Goal: Information Seeking & Learning: Learn about a topic

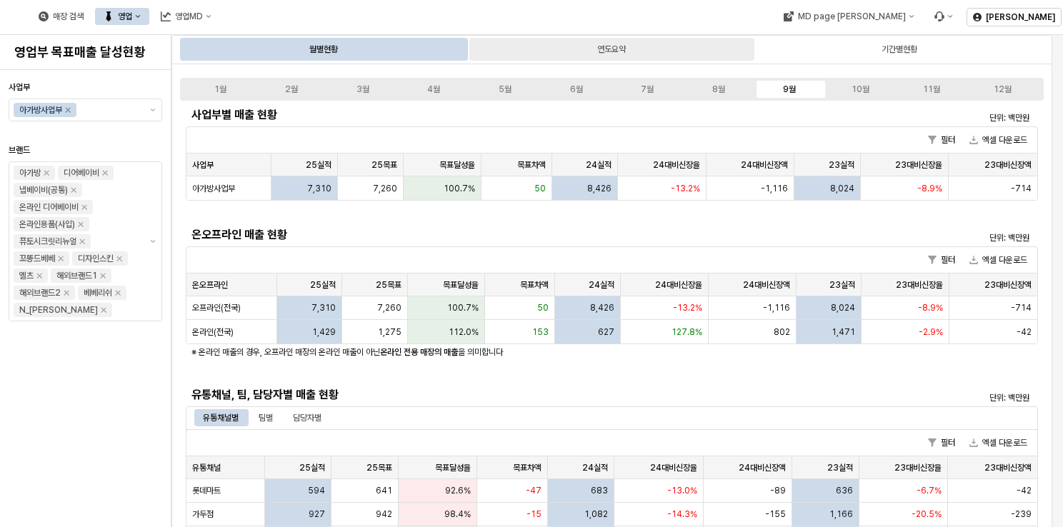
click at [600, 58] on div "연도요약" at bounding box center [611, 49] width 285 height 23
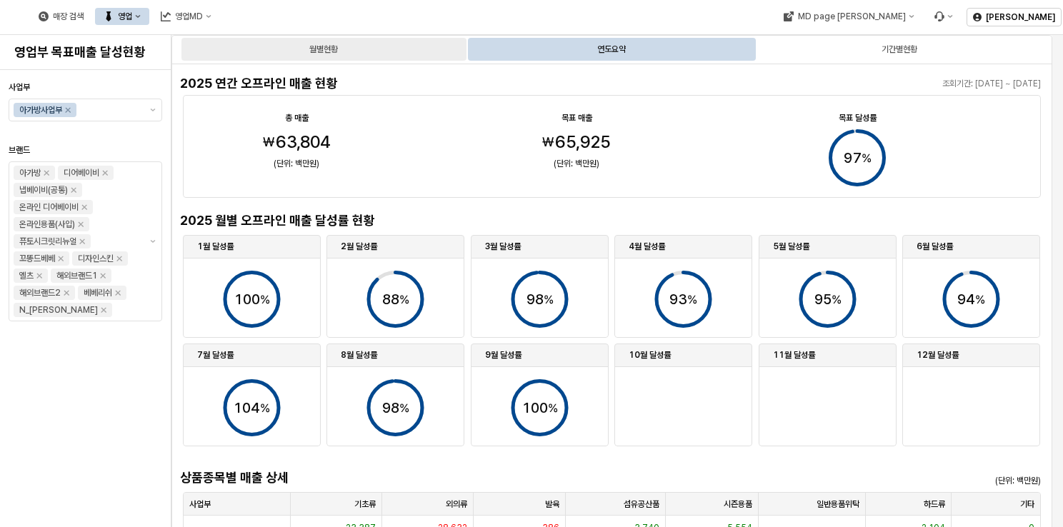
click at [437, 56] on div "월별현황" at bounding box center [323, 49] width 285 height 23
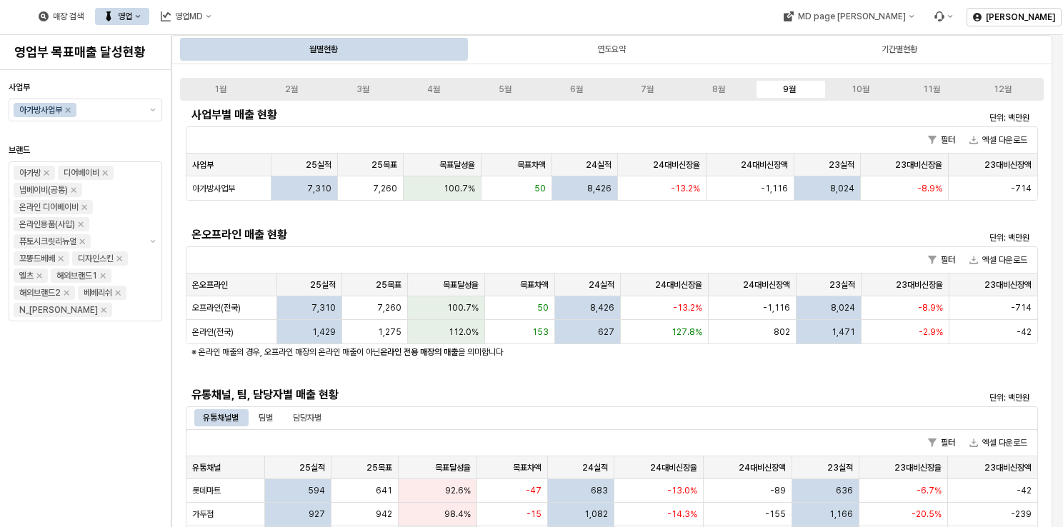
click at [1053, 81] on main "월별현황 연도요약 기간별현황 1월 2월 3월 4월 5월 6월 7월 8월 9월 10월 11월 12월 사업부별 매출 현황 단위: 백만원 필터 엑셀…" at bounding box center [617, 281] width 892 height 492
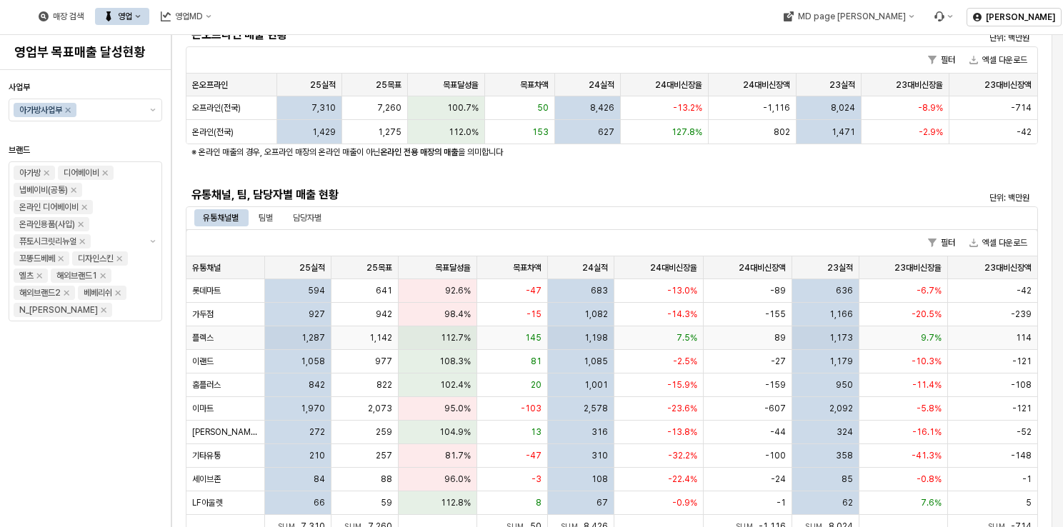
scroll to position [214, 0]
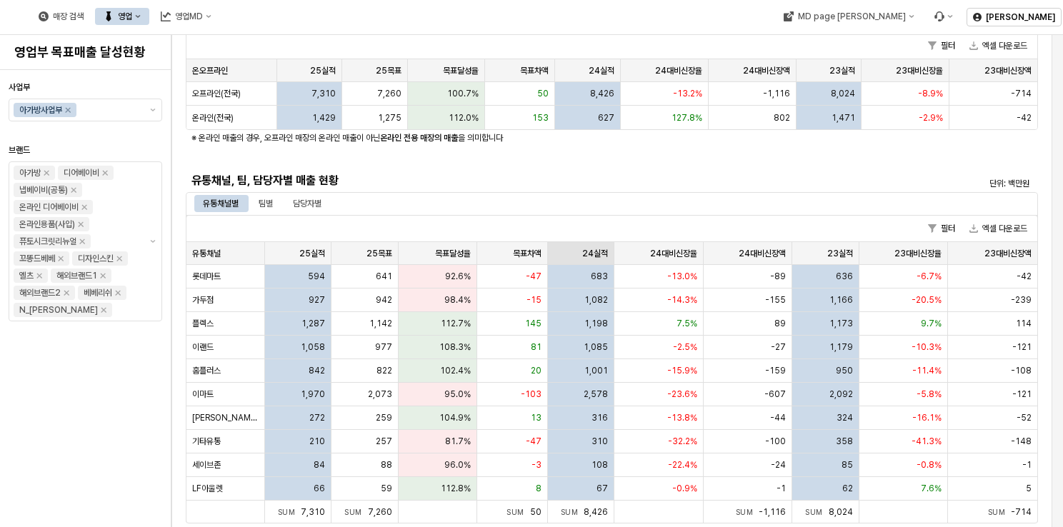
click at [579, 256] on div "24실적 24실적" at bounding box center [581, 253] width 66 height 23
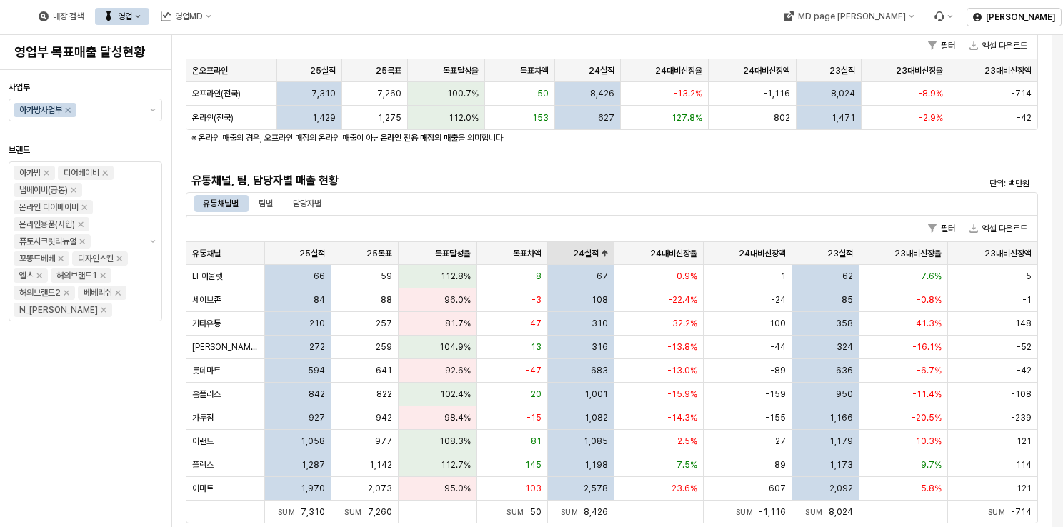
click at [579, 256] on div "24실적 24실적" at bounding box center [581, 253] width 66 height 23
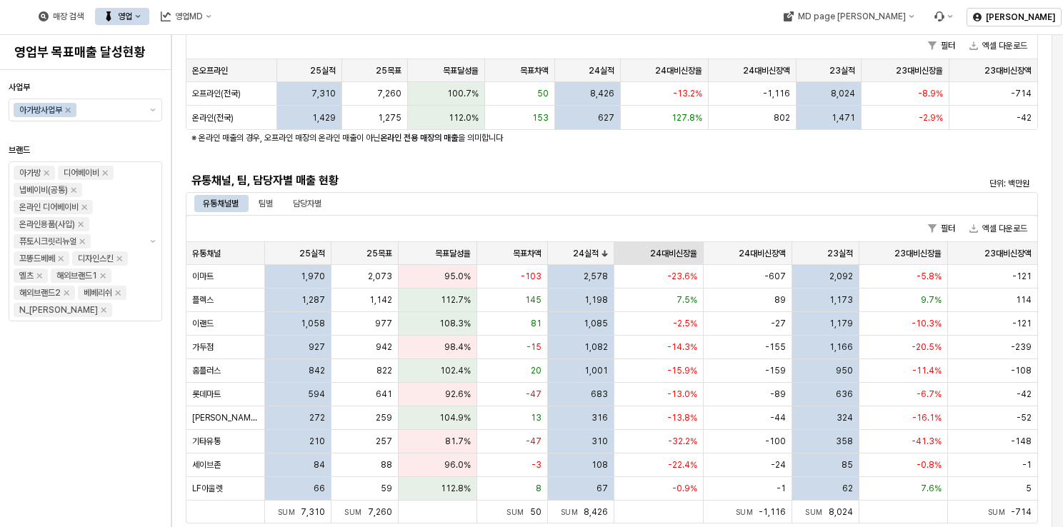
click at [667, 253] on div "24대비신장율 24대비신장율" at bounding box center [658, 253] width 89 height 23
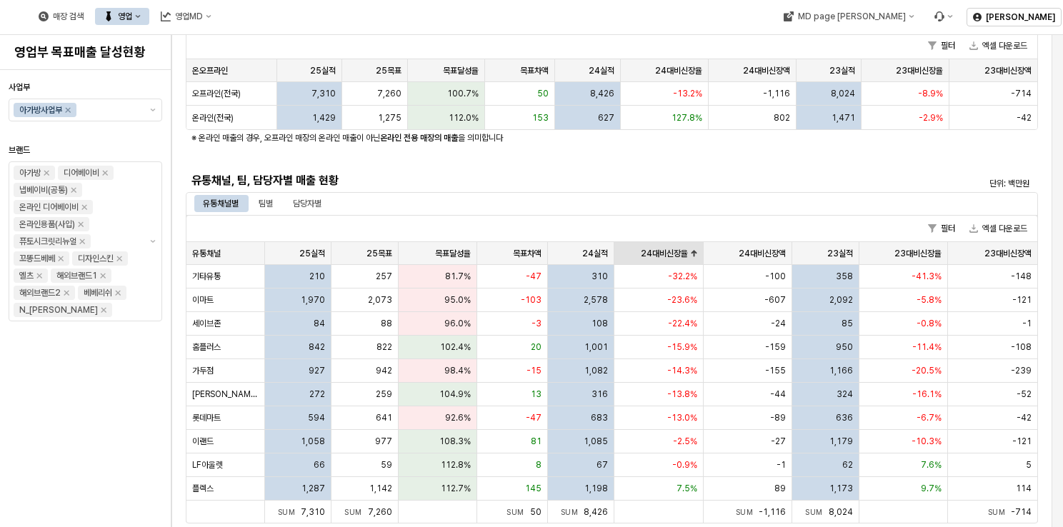
click at [667, 253] on div "24대비신장율 24대비신장율" at bounding box center [658, 253] width 89 height 23
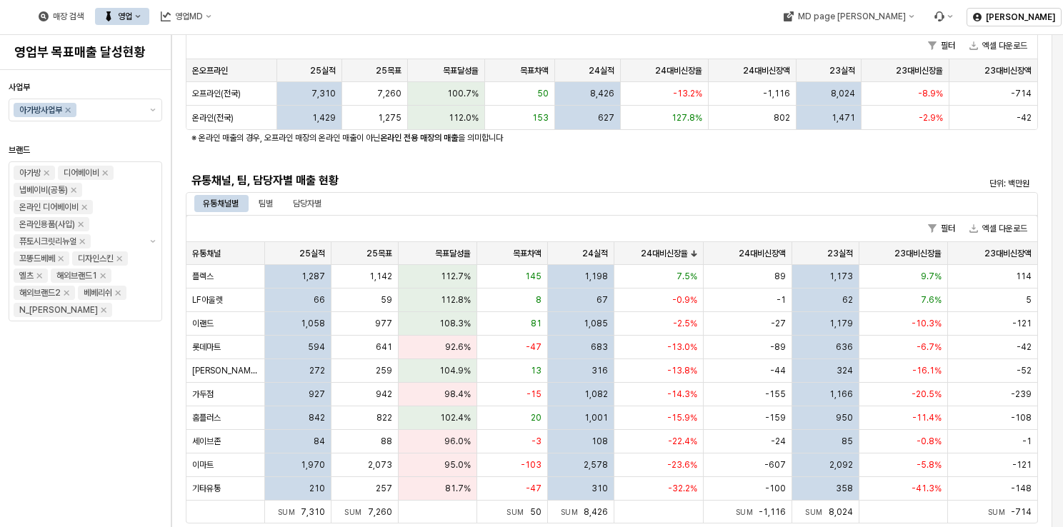
click at [264, 214] on div "유통채널별 팀별 담당자별" at bounding box center [612, 203] width 852 height 23
click at [273, 201] on div "팀별" at bounding box center [266, 203] width 14 height 17
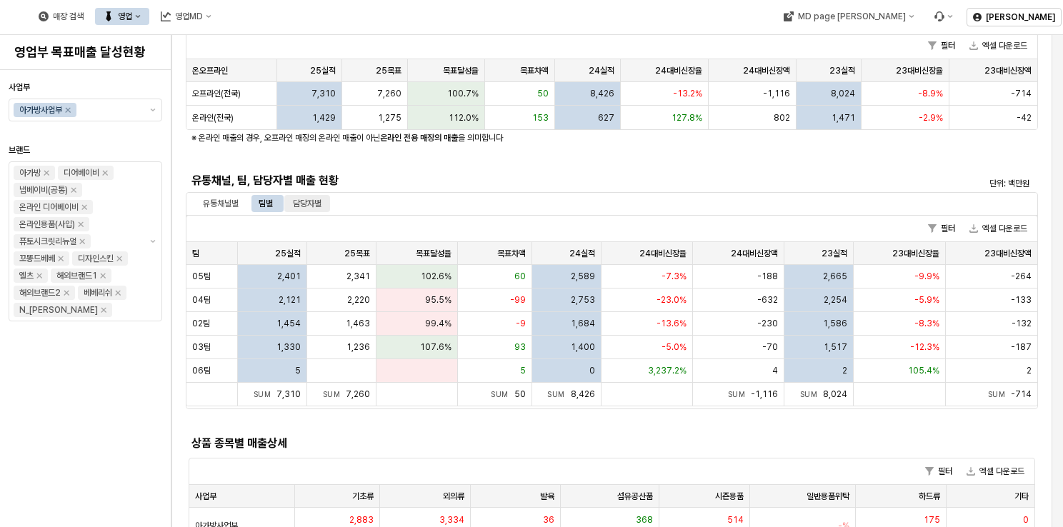
click at [298, 196] on div "담당자별" at bounding box center [307, 203] width 29 height 17
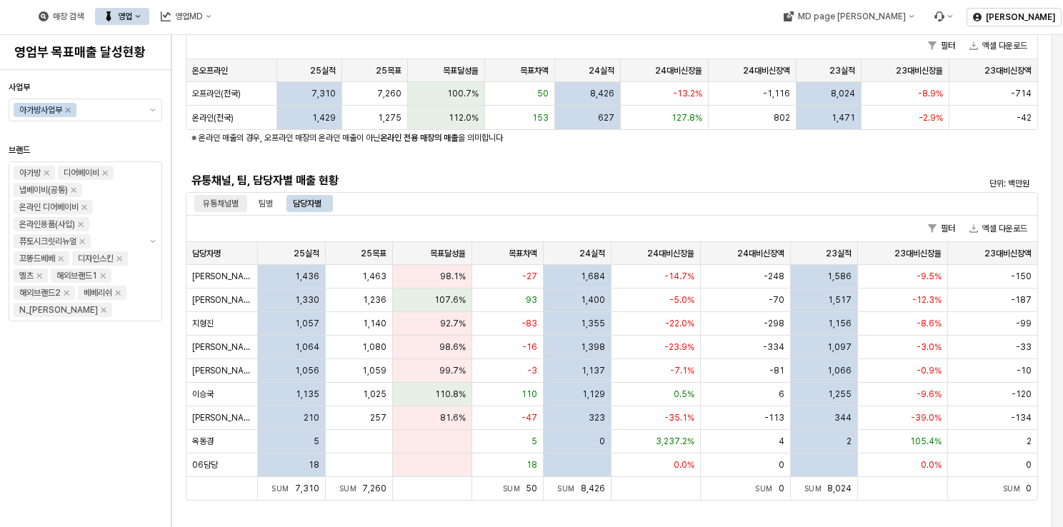
click at [214, 200] on div "유통채널별" at bounding box center [221, 203] width 36 height 17
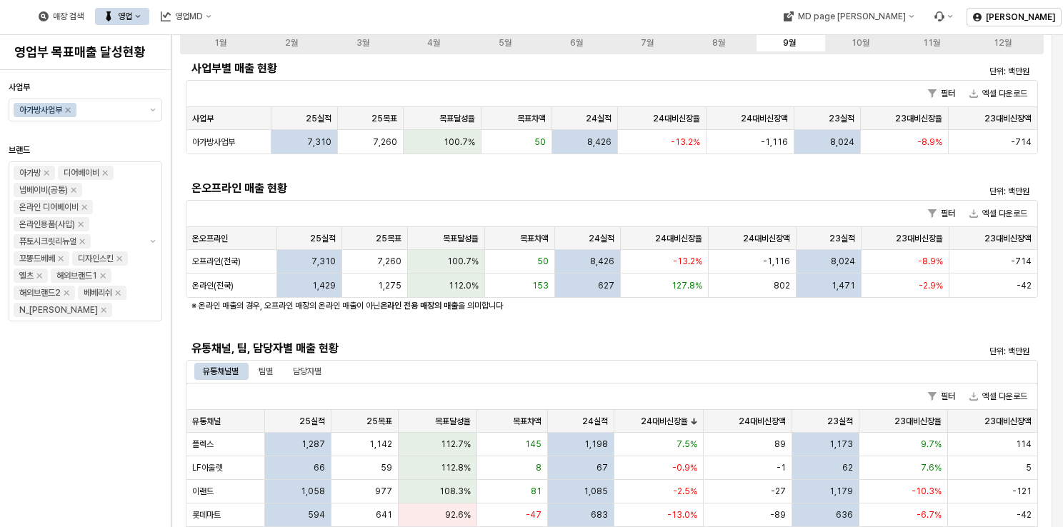
scroll to position [0, 0]
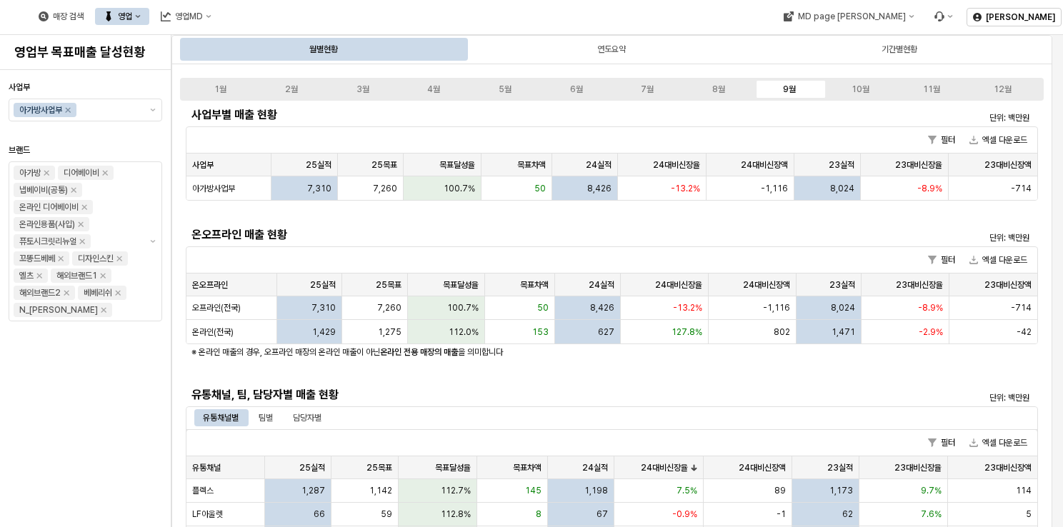
click at [609, 237] on h5 "온오프라인 매출 현황" at bounding box center [505, 235] width 628 height 14
drag, startPoint x: 274, startPoint y: 257, endPoint x: 416, endPoint y: 253, distance: 141.5
click at [416, 253] on div "필터 엑셀 다운로드" at bounding box center [611, 260] width 851 height 26
